Goal: Find specific page/section: Find specific page/section

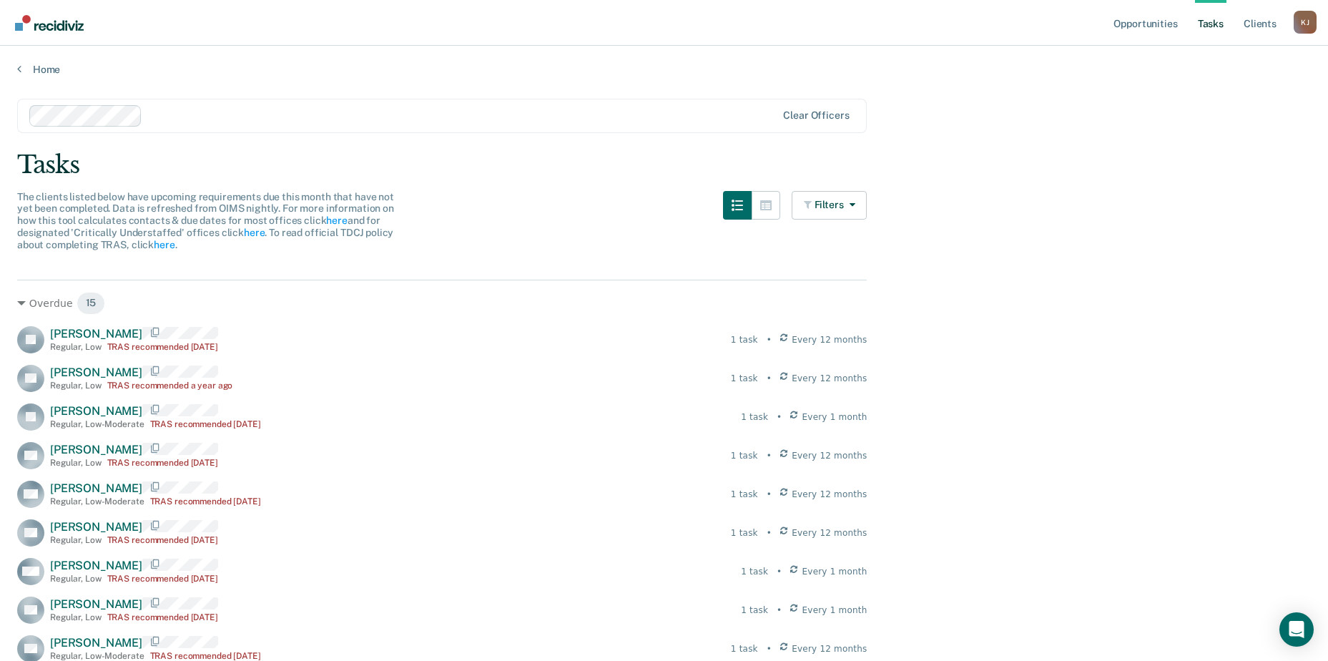
click at [1119, 212] on main "Clear officers Tasks The clients listed below have upcoming requirements due th…" at bounding box center [664, 592] width 1328 height 1033
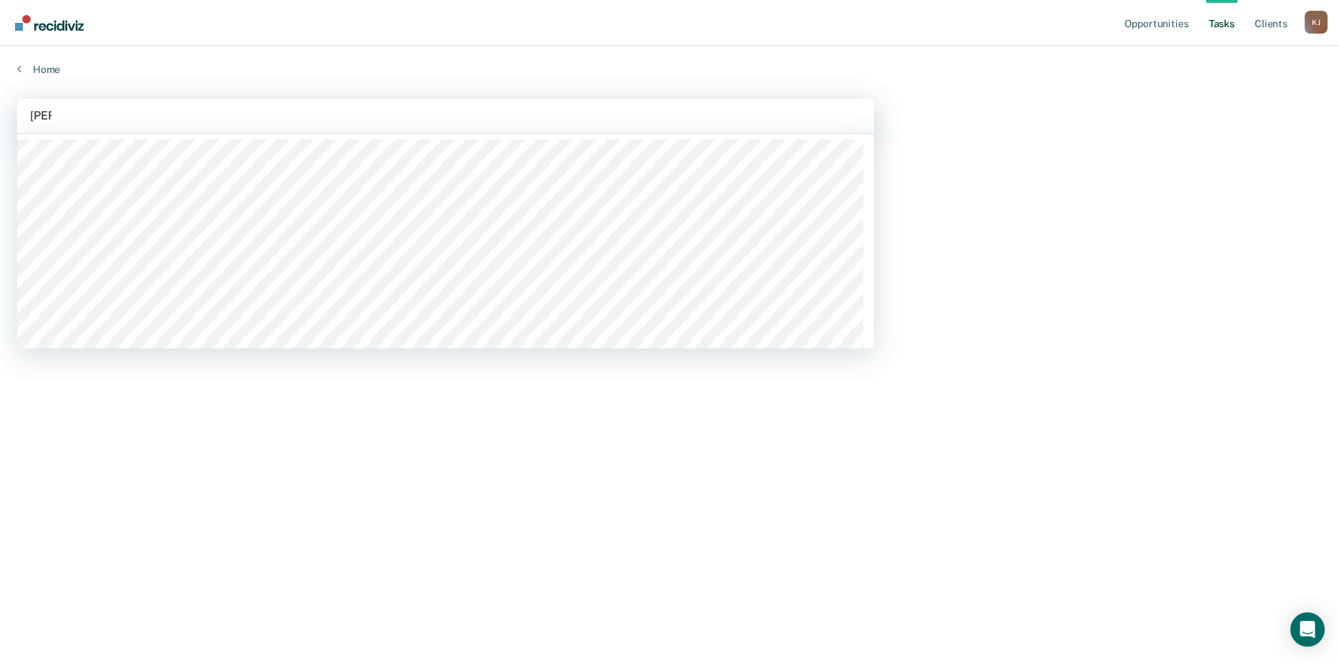
type input "kimi"
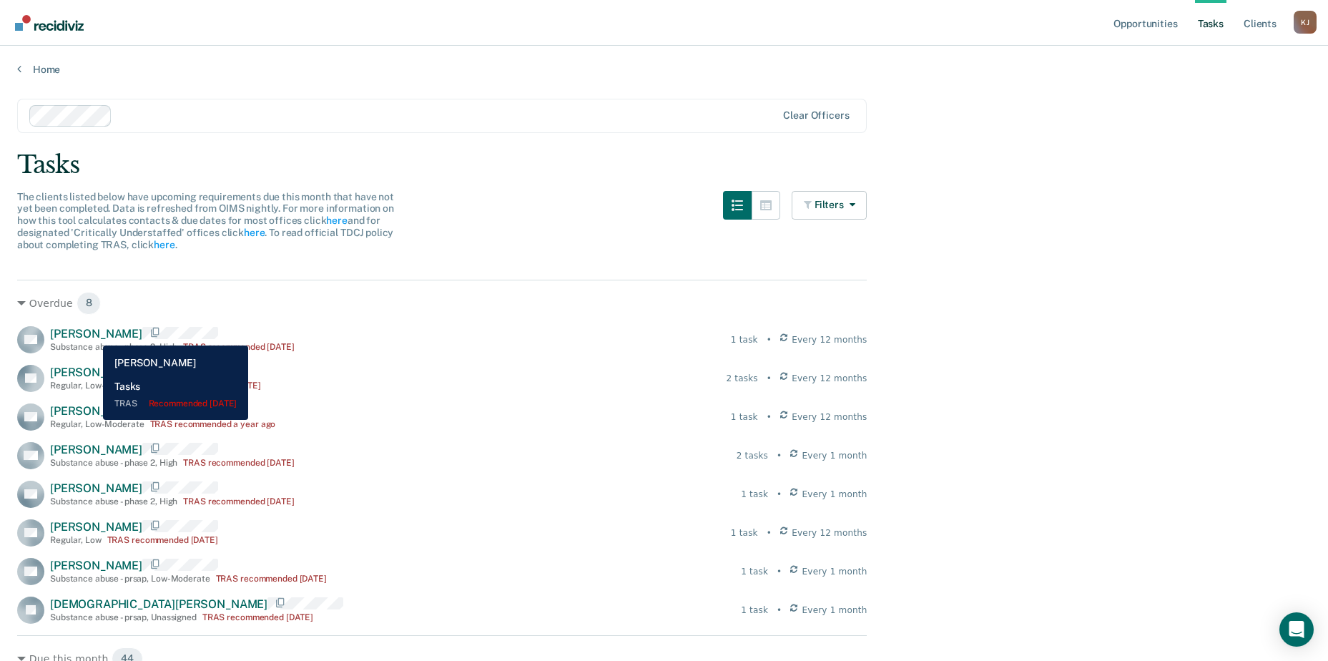
click at [92, 335] on span "Alester Dorsey" at bounding box center [96, 334] width 92 height 14
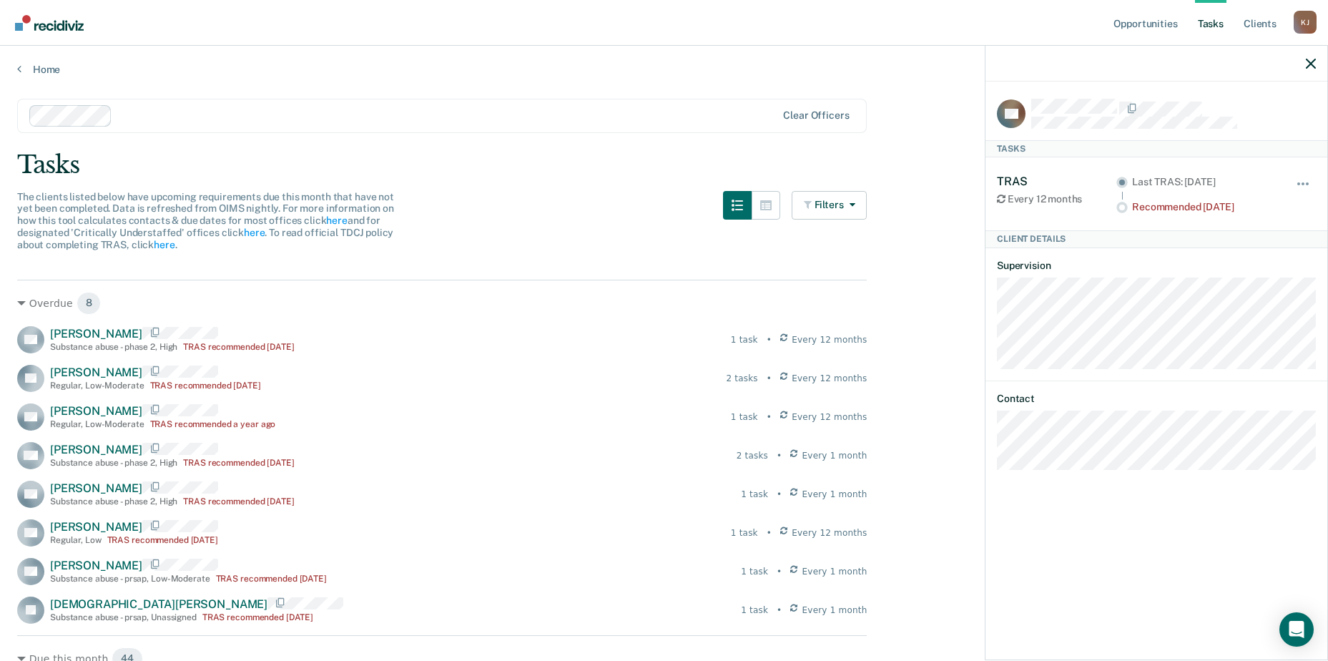
click at [544, 200] on div "The clients listed below have upcoming requirements due this month that have no…" at bounding box center [442, 229] width 850 height 77
